Goal: Transaction & Acquisition: Subscribe to service/newsletter

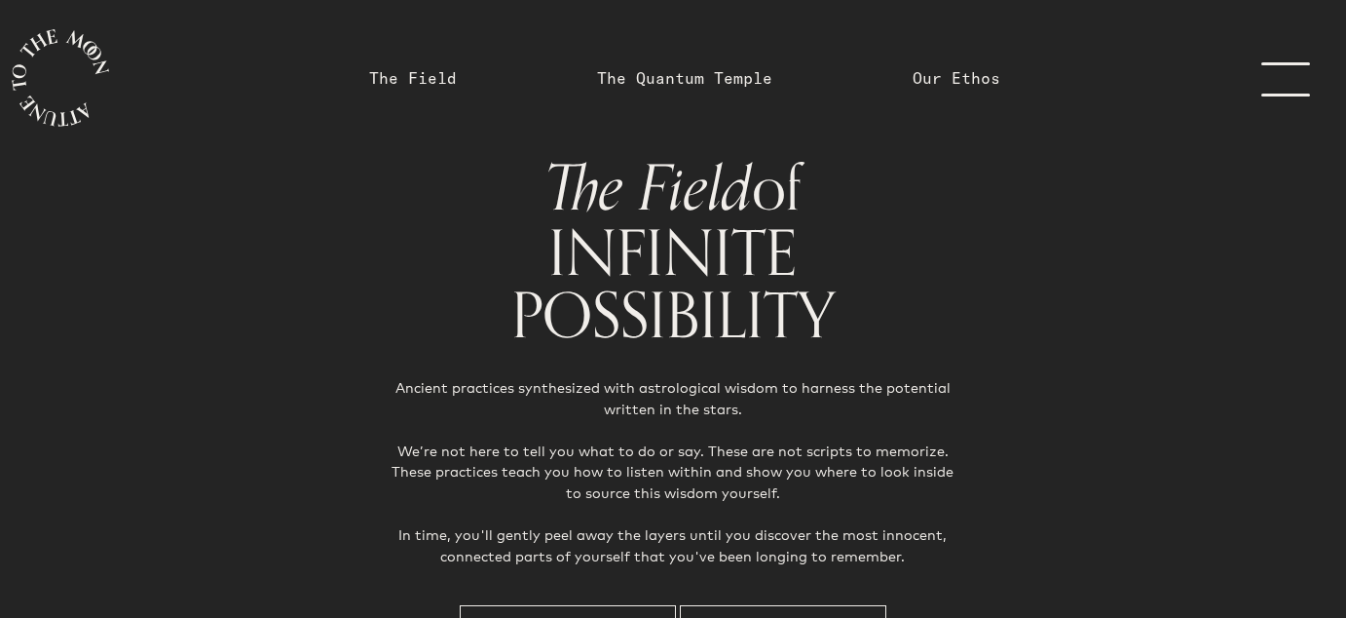
click at [1280, 64] on link "menu" at bounding box center [1297, 78] width 97 height 156
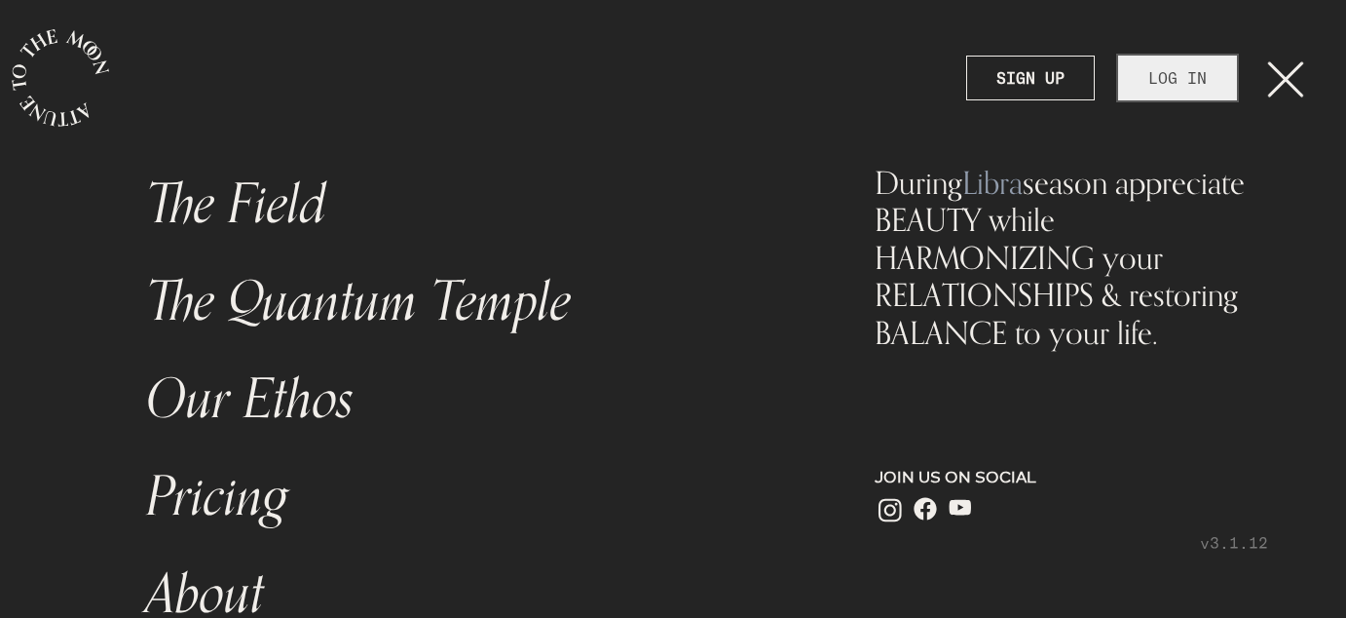
click at [1189, 84] on link "LOG IN" at bounding box center [1177, 78] width 119 height 45
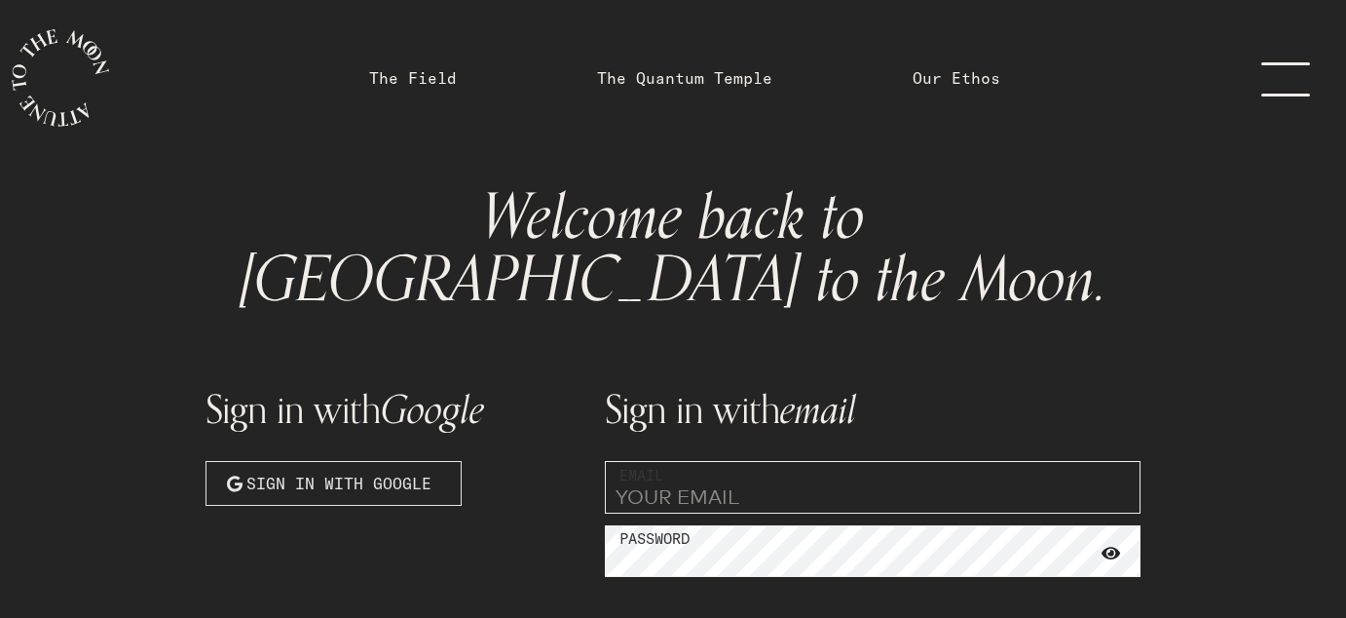
click at [410, 471] on span "Sign in with Google" at bounding box center [338, 482] width 185 height 23
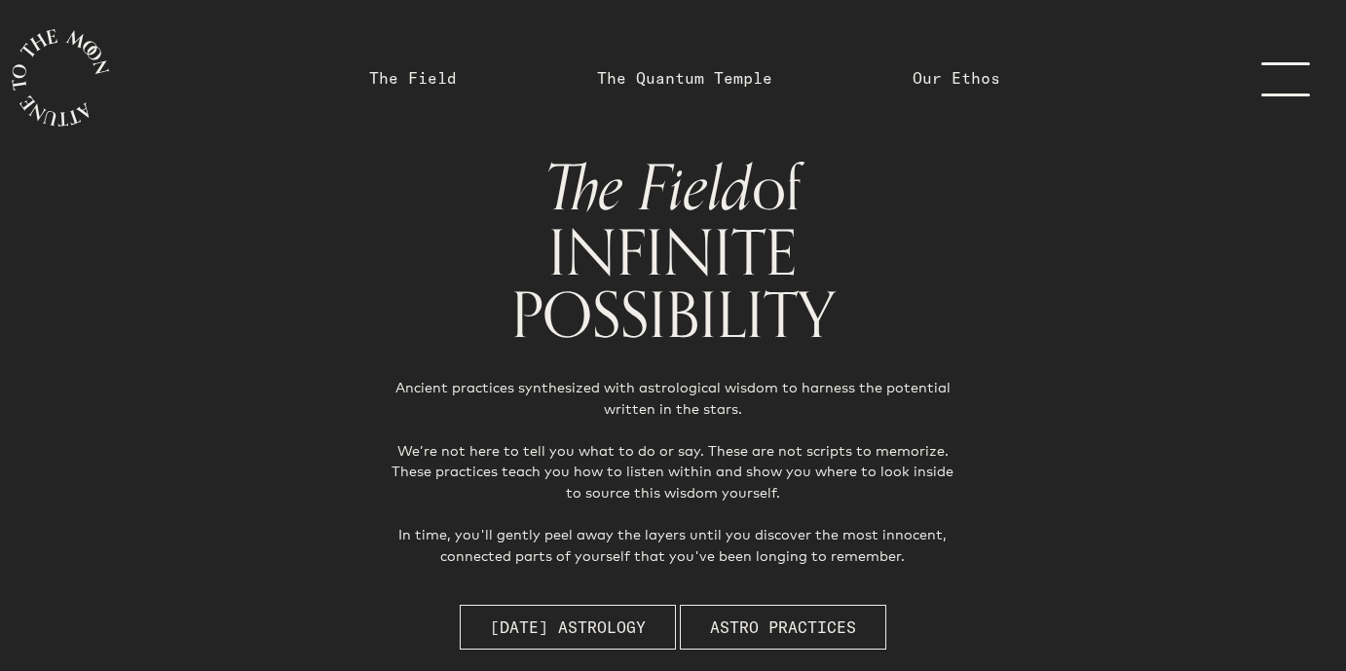
click at [1284, 83] on link "menu" at bounding box center [1297, 78] width 97 height 156
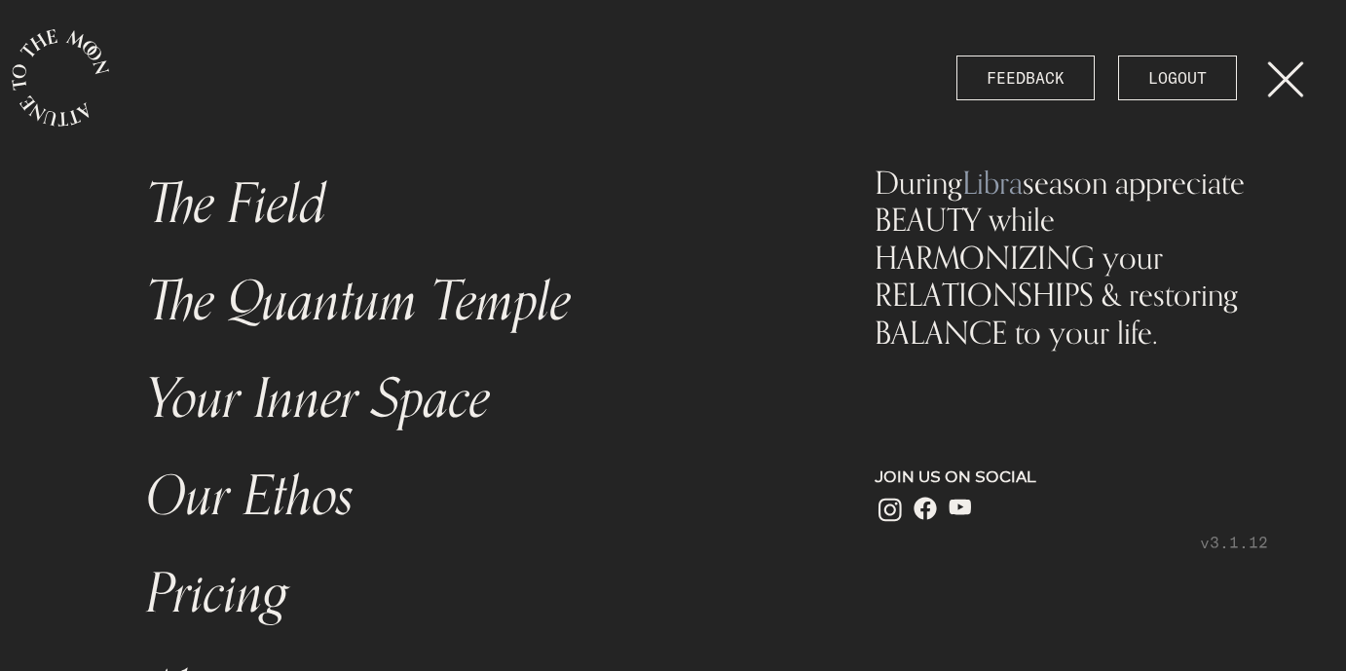
scroll to position [308, 0]
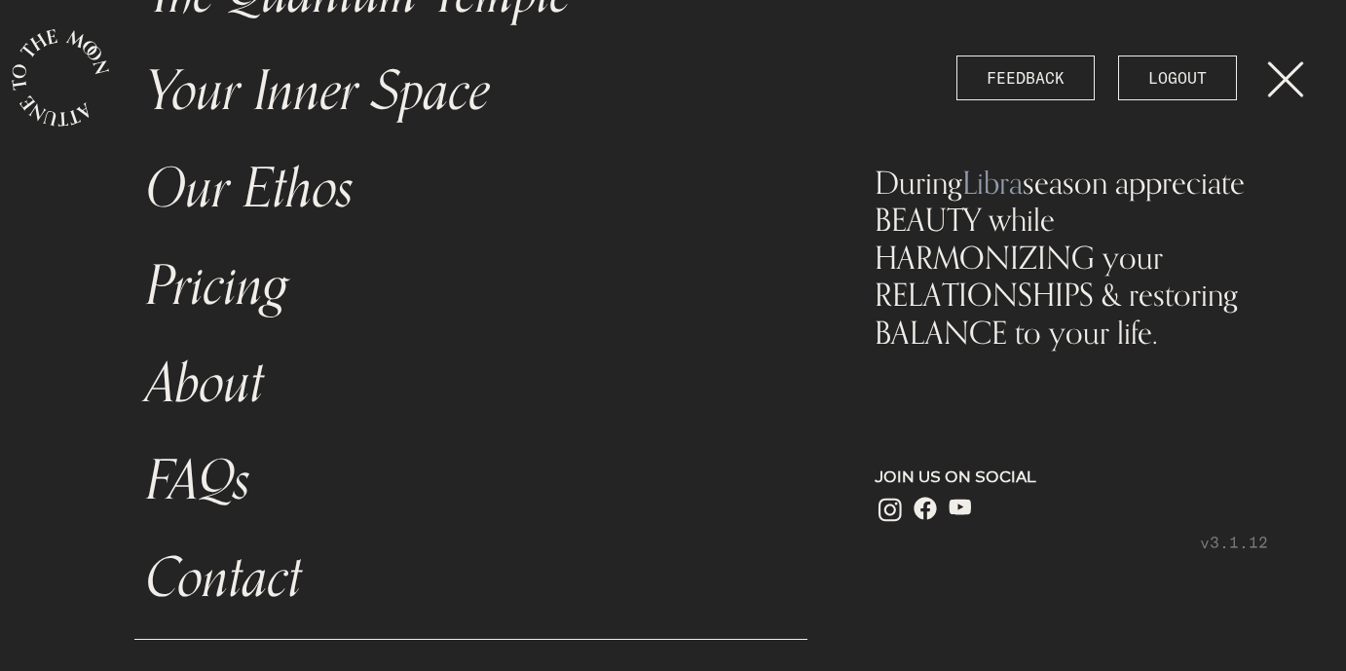
click at [232, 281] on link "Pricing" at bounding box center [470, 286] width 673 height 97
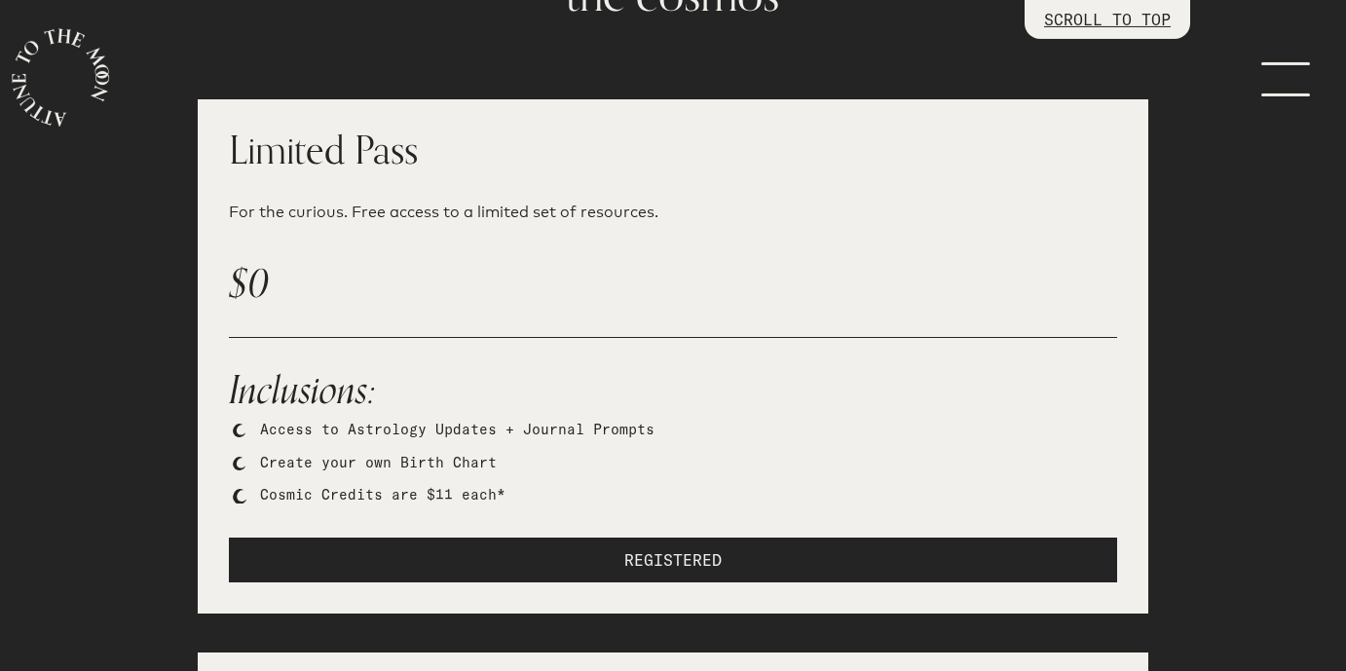
scroll to position [369, 0]
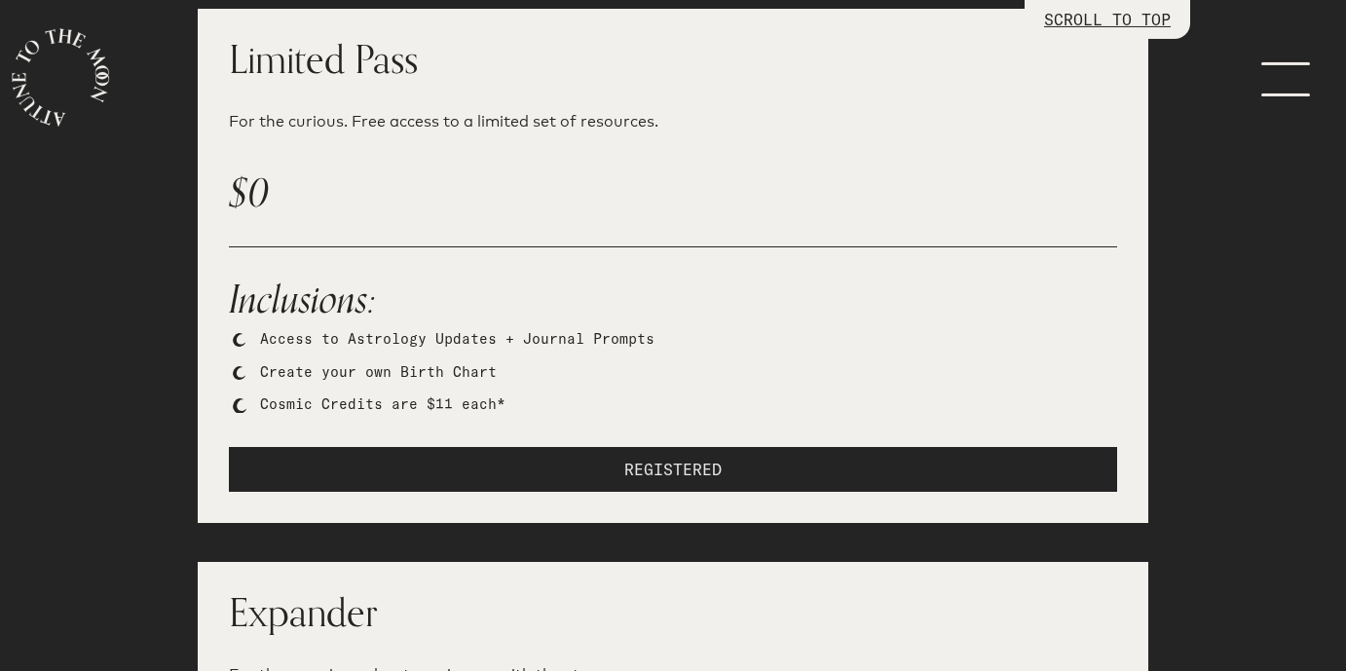
click at [545, 452] on button "REGISTERED" at bounding box center [673, 469] width 888 height 45
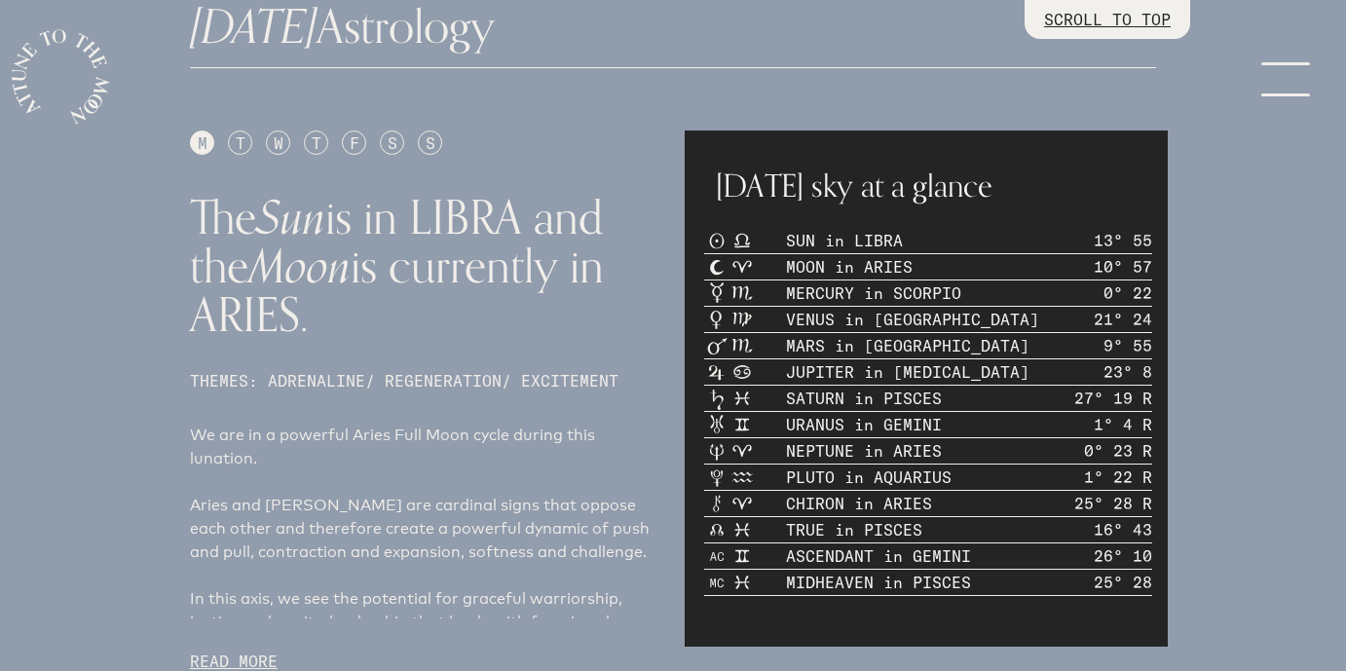
scroll to position [781, 0]
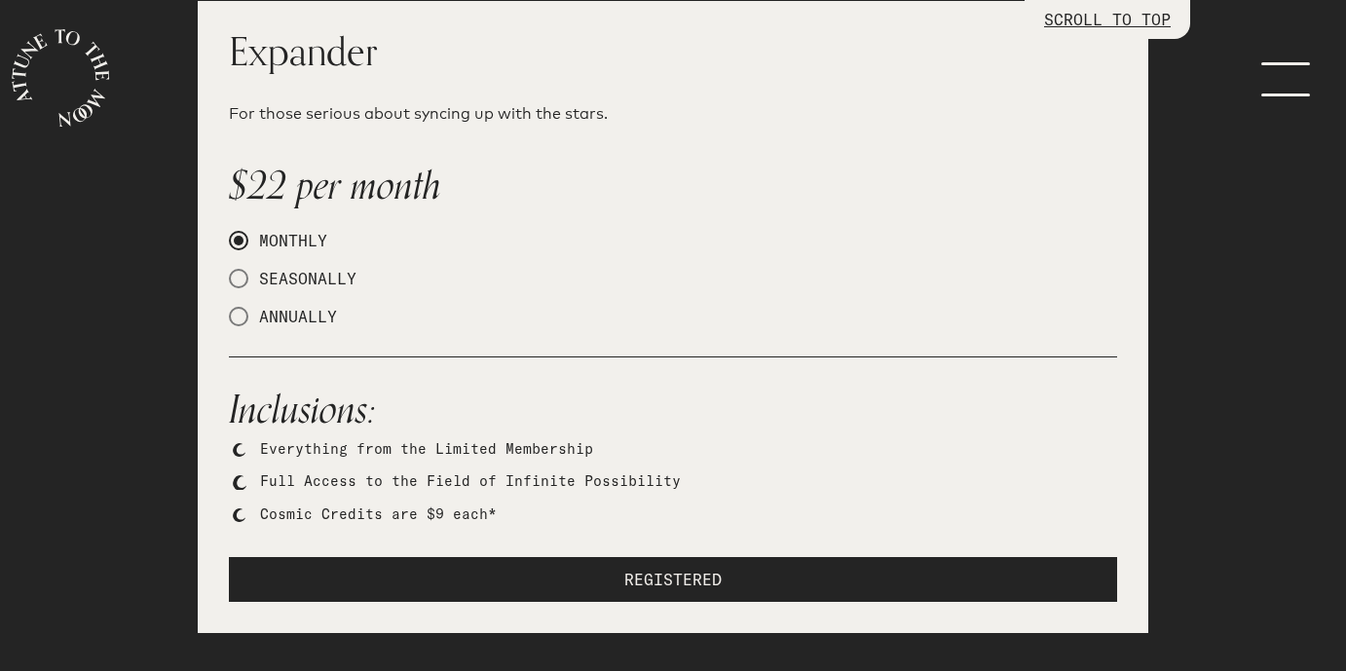
scroll to position [1004, 0]
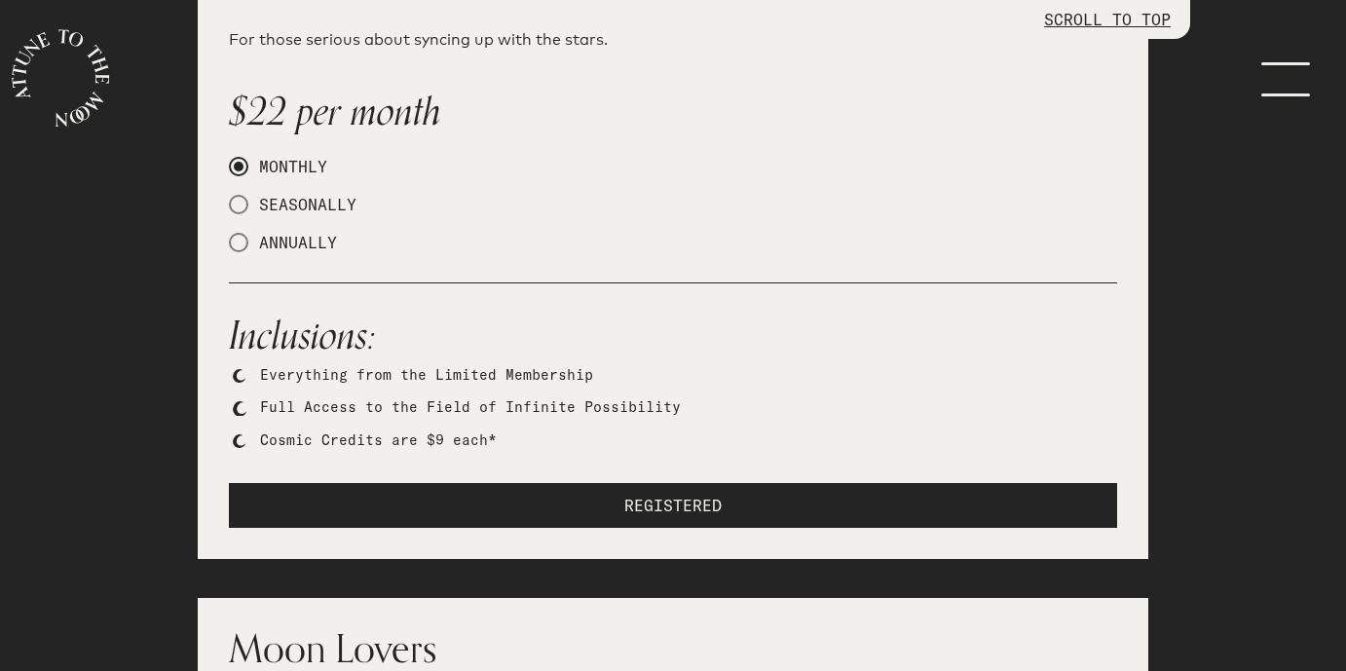
click at [498, 397] on li "Full Access to the Field of Infinite Possibility" at bounding box center [688, 407] width 857 height 21
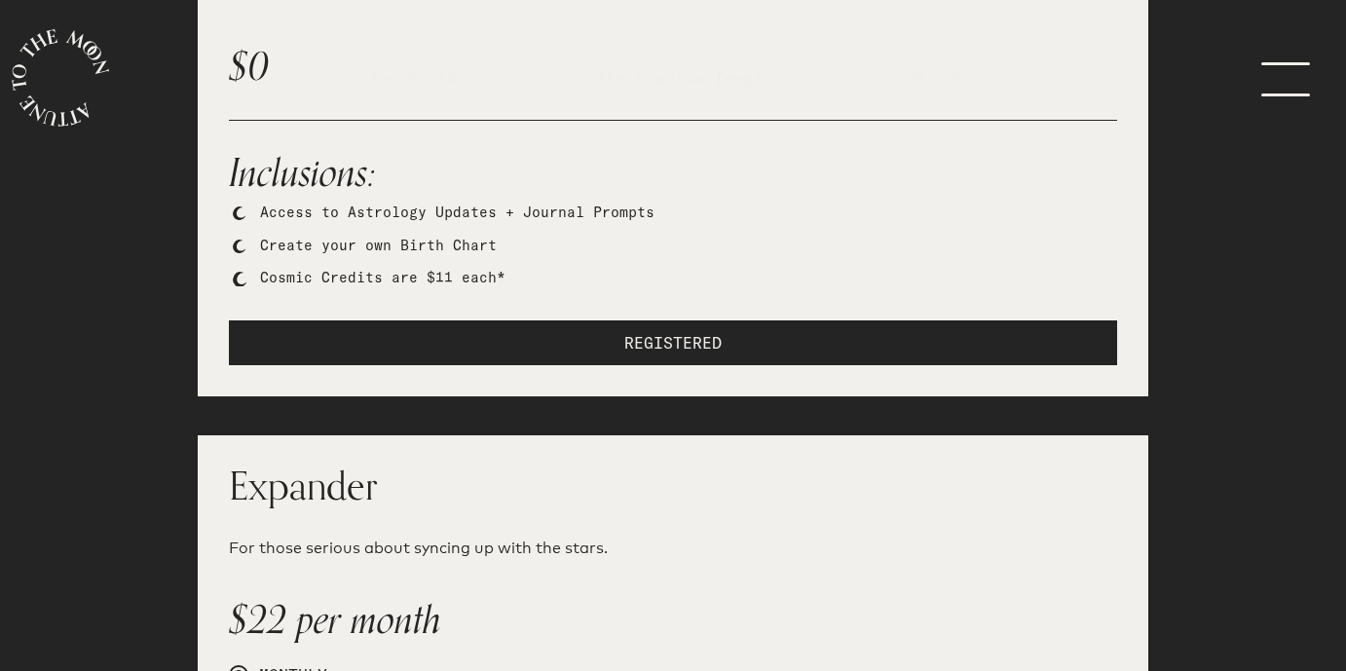
scroll to position [0, 0]
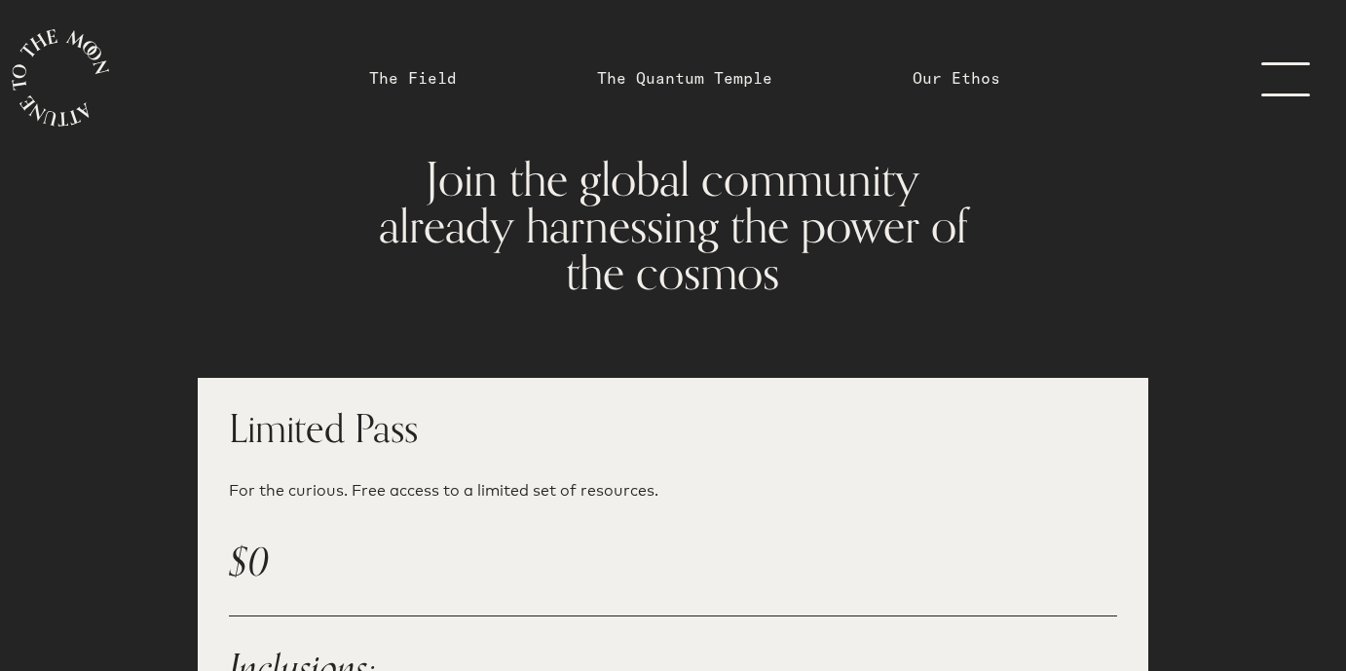
click at [1308, 55] on link "menu" at bounding box center [1297, 78] width 97 height 156
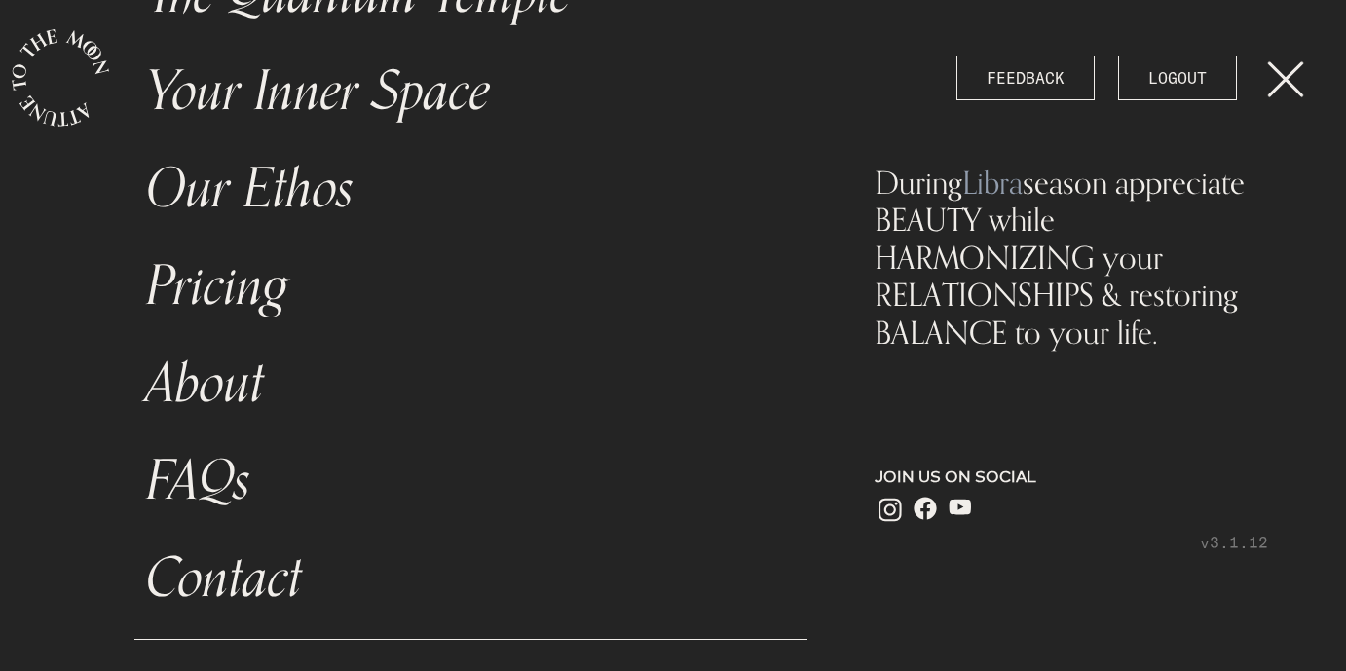
scroll to position [308, 0]
click at [1308, 55] on link "menu" at bounding box center [1297, 78] width 97 height 156
